Goal: Information Seeking & Learning: Learn about a topic

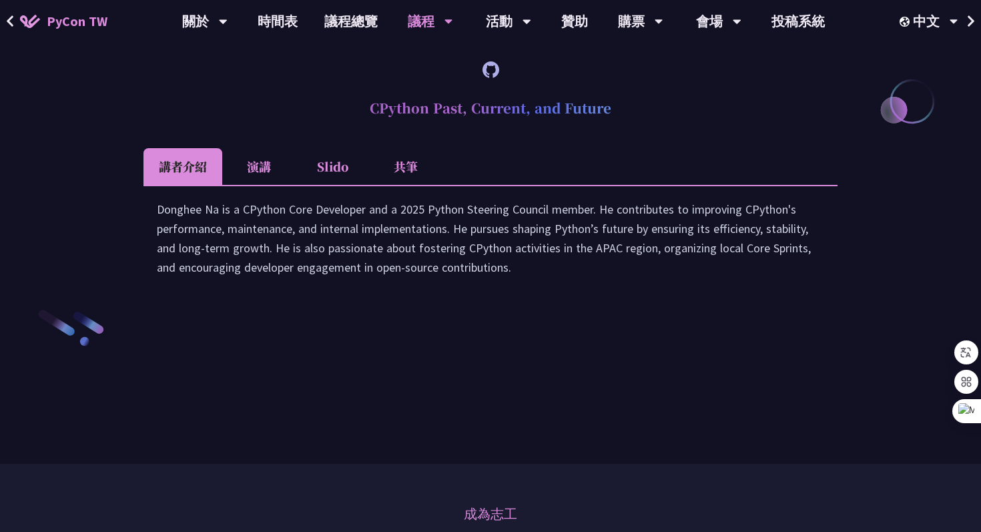
scroll to position [1937, 0]
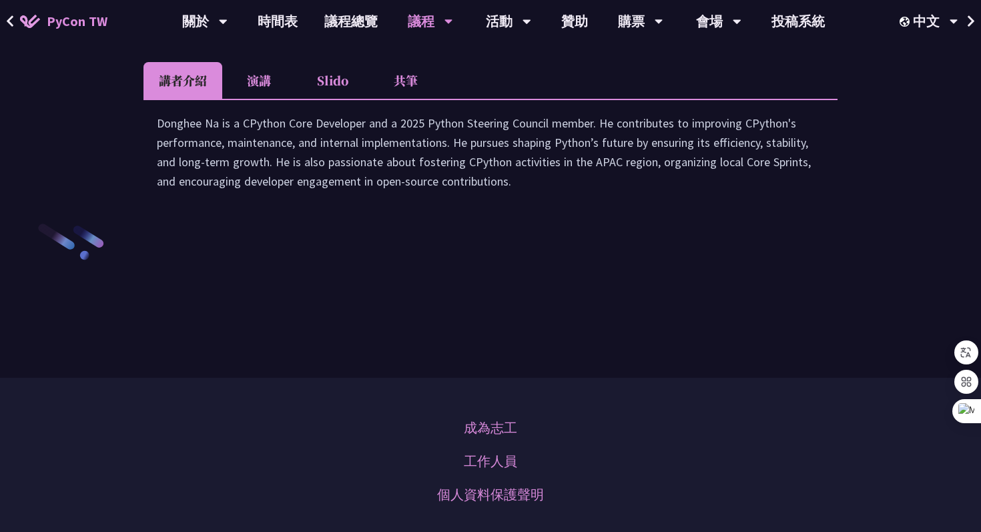
click at [270, 99] on li "演講" at bounding box center [258, 80] width 73 height 37
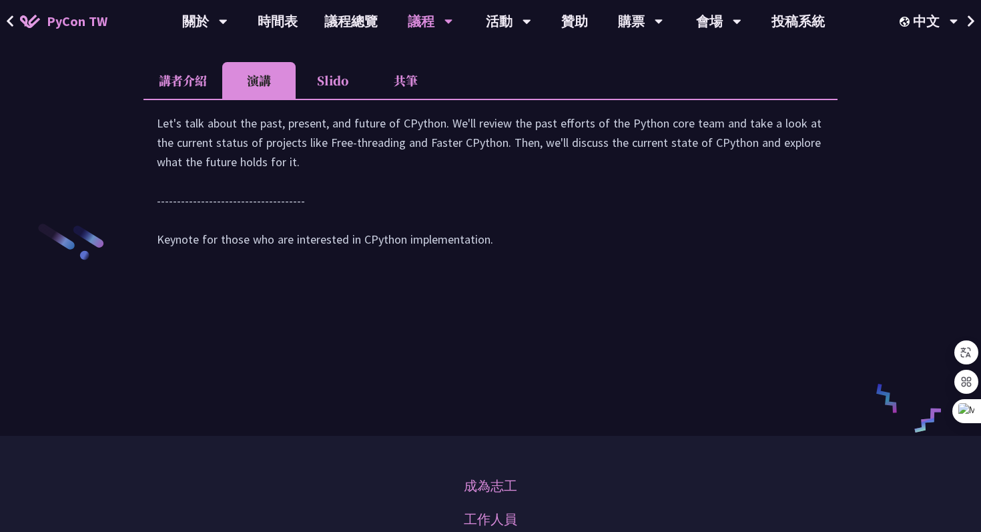
scroll to position [2392, 0]
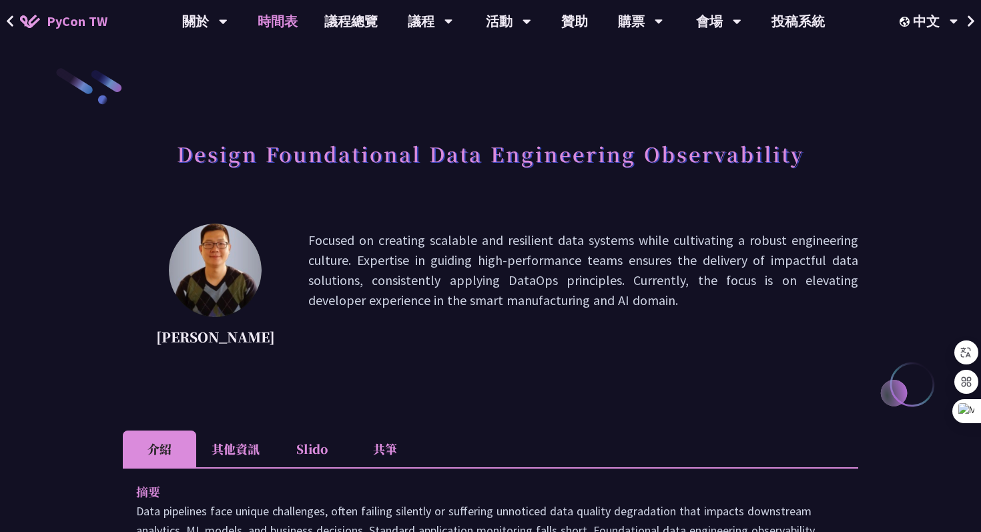
click at [283, 14] on link "時間表" at bounding box center [277, 21] width 67 height 43
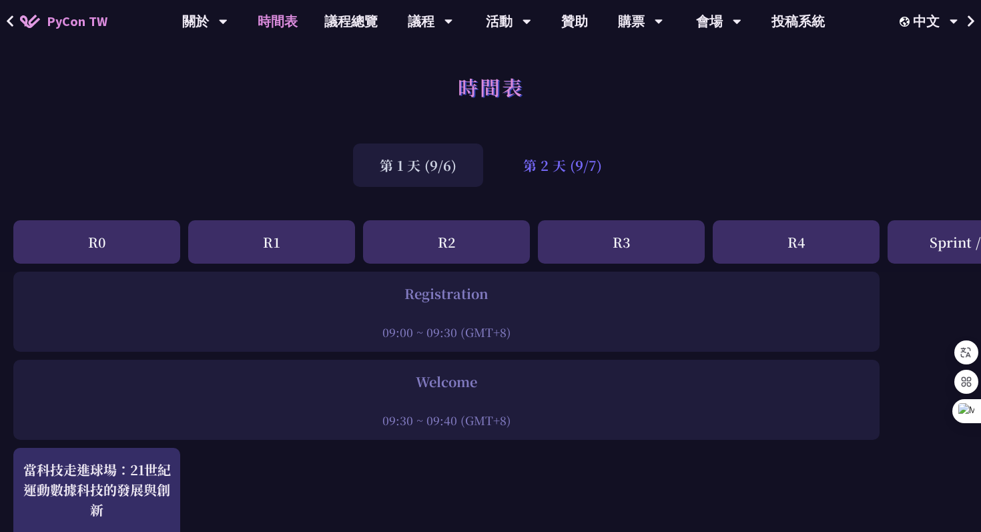
click at [546, 168] on div "第 2 天 (9/7)" at bounding box center [563, 165] width 132 height 43
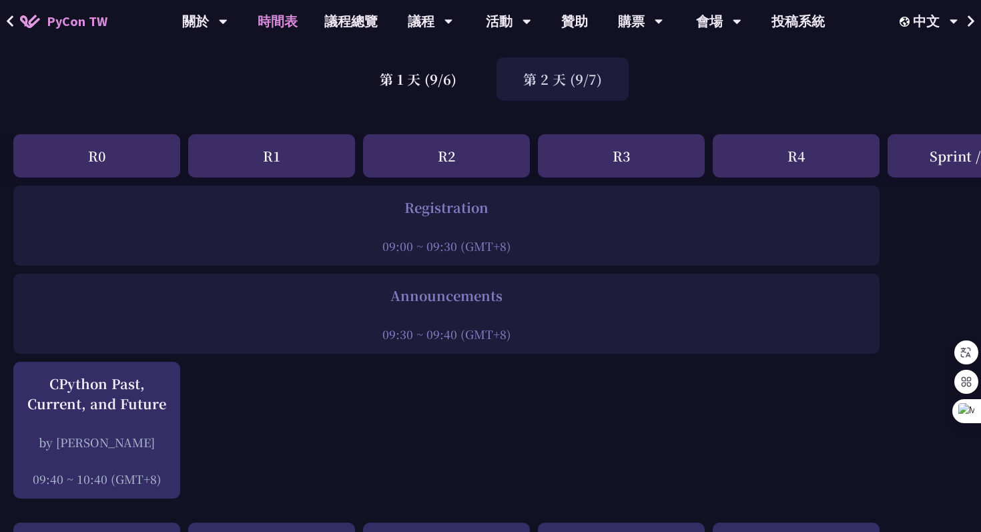
scroll to position [174, 0]
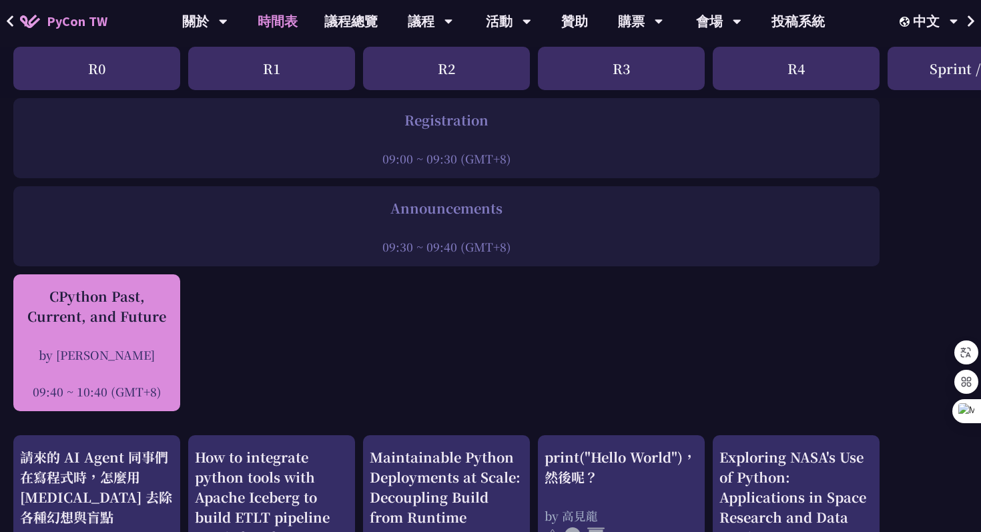
click at [122, 314] on div "CPython Past, Current, and Future" at bounding box center [97, 306] width 154 height 40
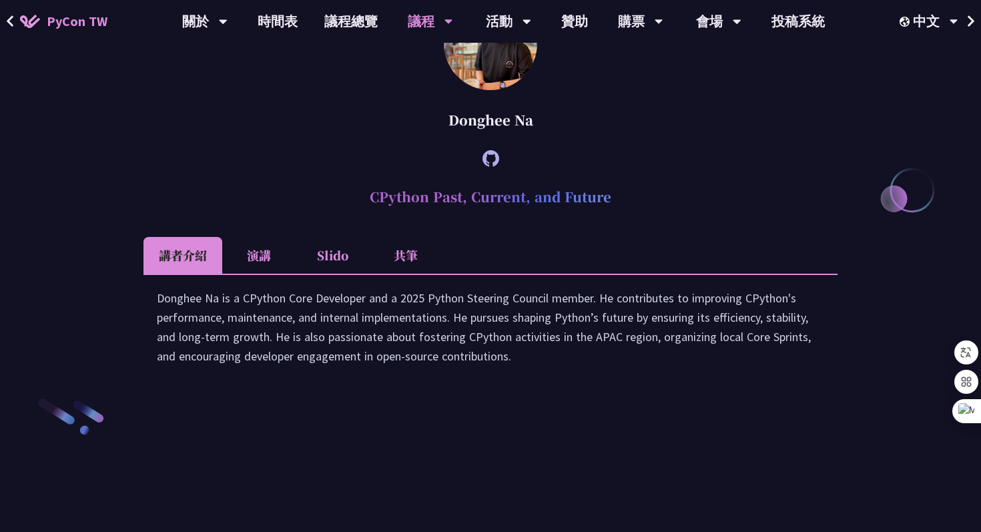
scroll to position [1761, 0]
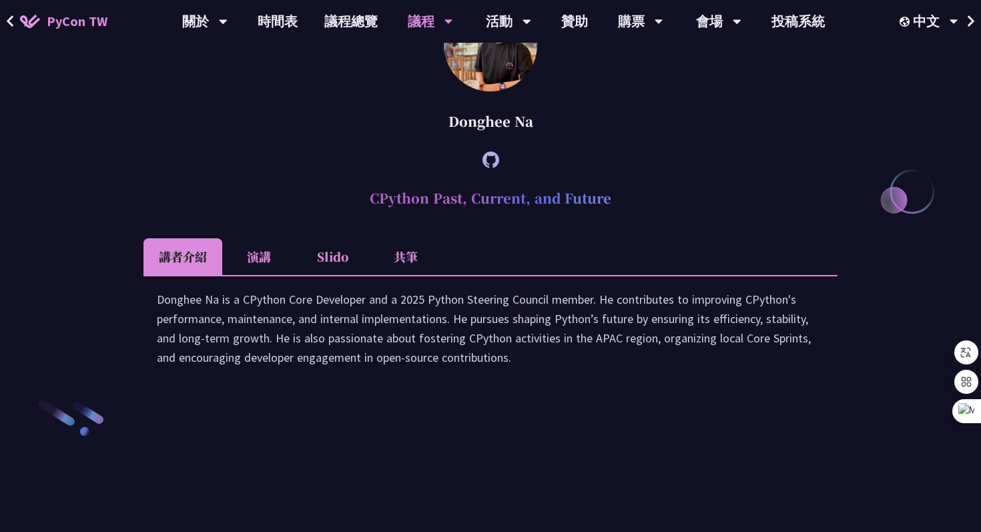
click at [485, 168] on icon at bounding box center [491, 160] width 17 height 17
click at [491, 168] on icon at bounding box center [491, 160] width 17 height 17
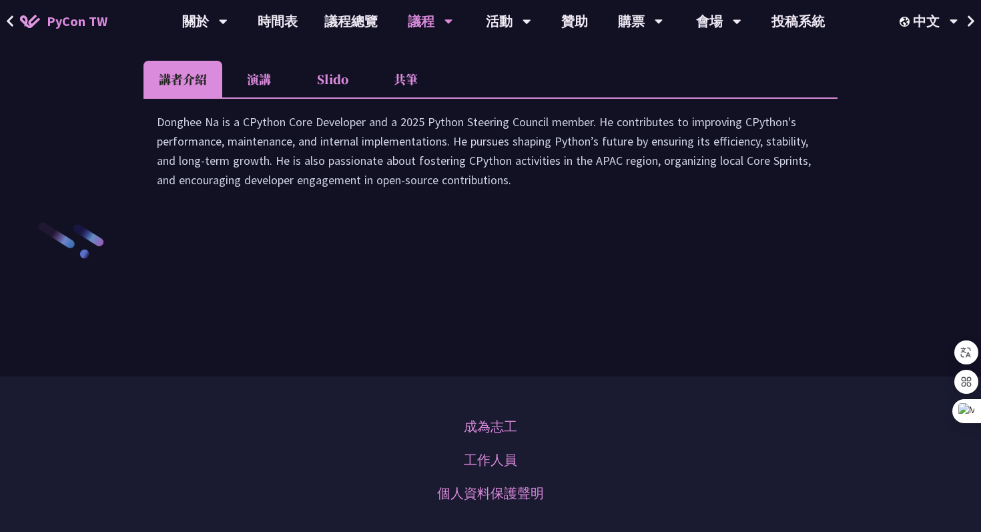
click at [254, 97] on li "演講" at bounding box center [258, 79] width 73 height 37
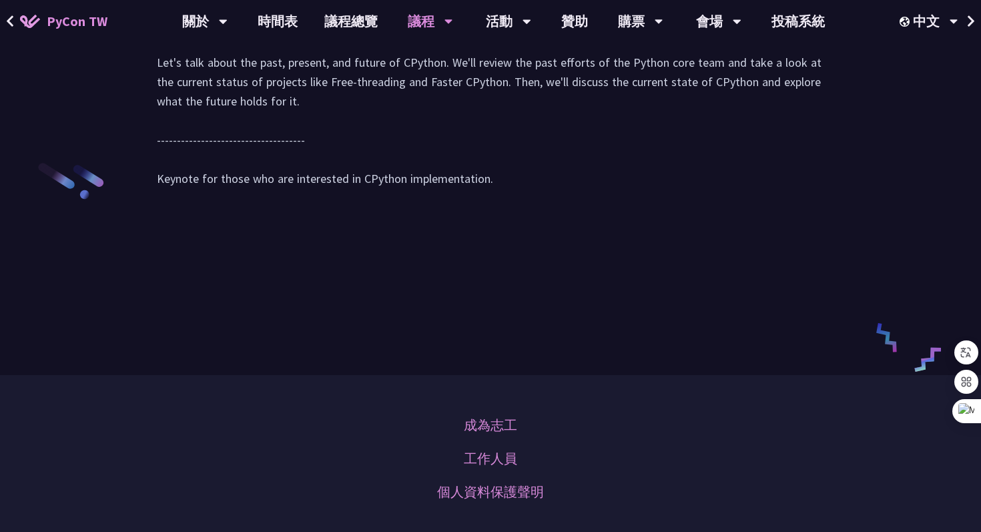
scroll to position [2002, 0]
